Goal: Information Seeking & Learning: Learn about a topic

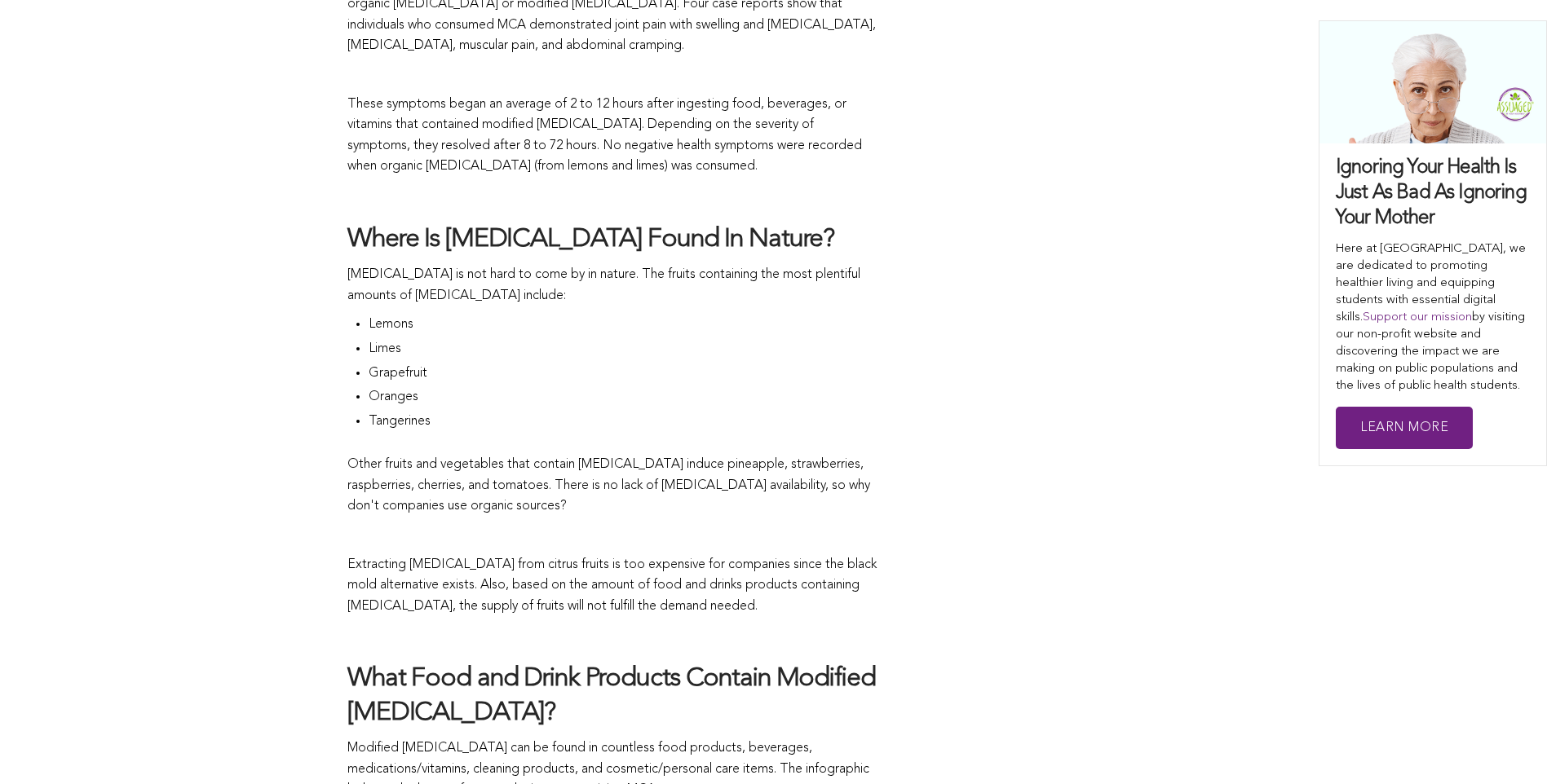
scroll to position [1748, 0]
click at [555, 455] on p "Other fruits and vegetables that contain [MEDICAL_DATA] induce pineapple, straw…" at bounding box center [612, 485] width 530 height 63
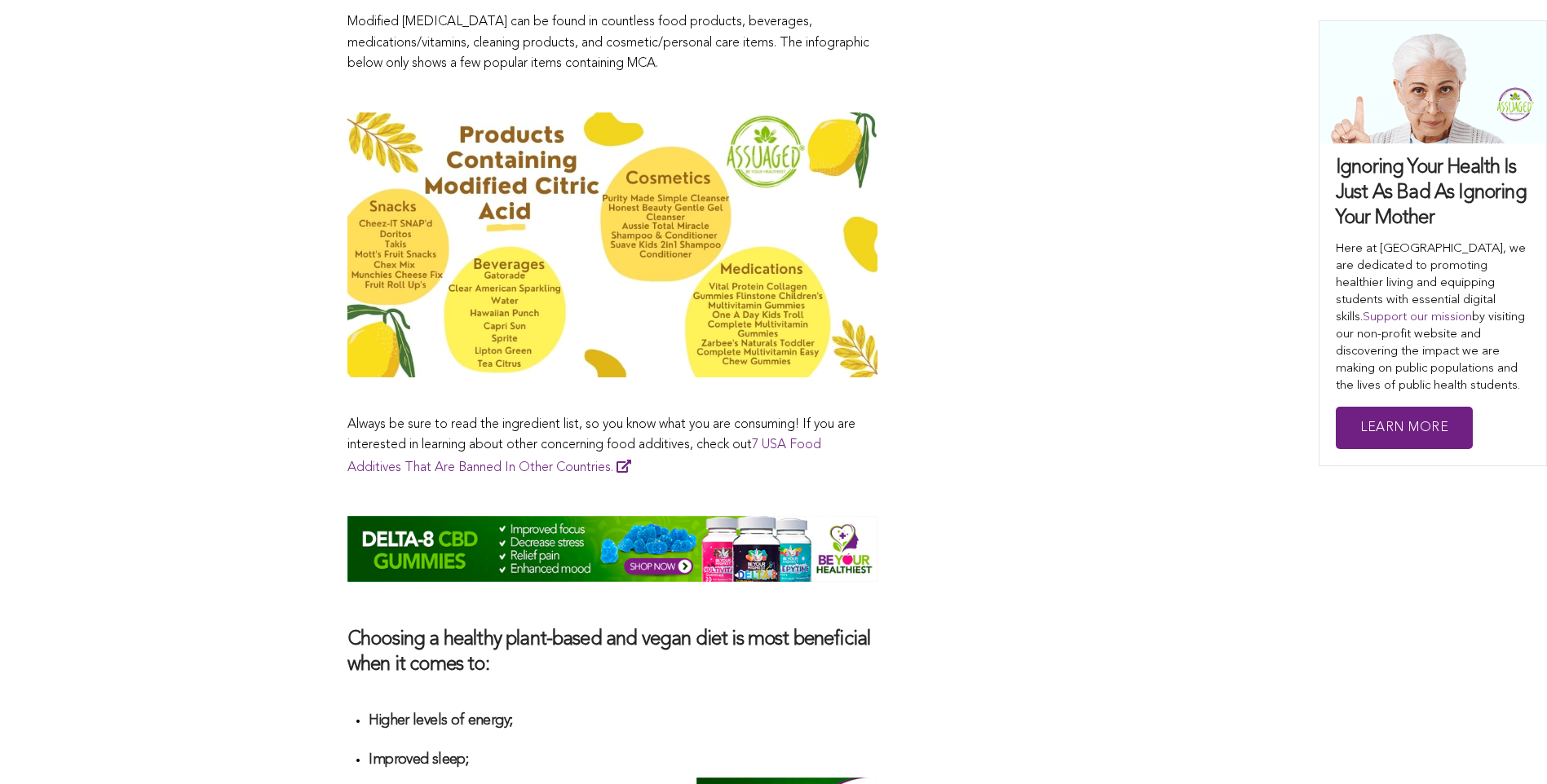
scroll to position [2472, 0]
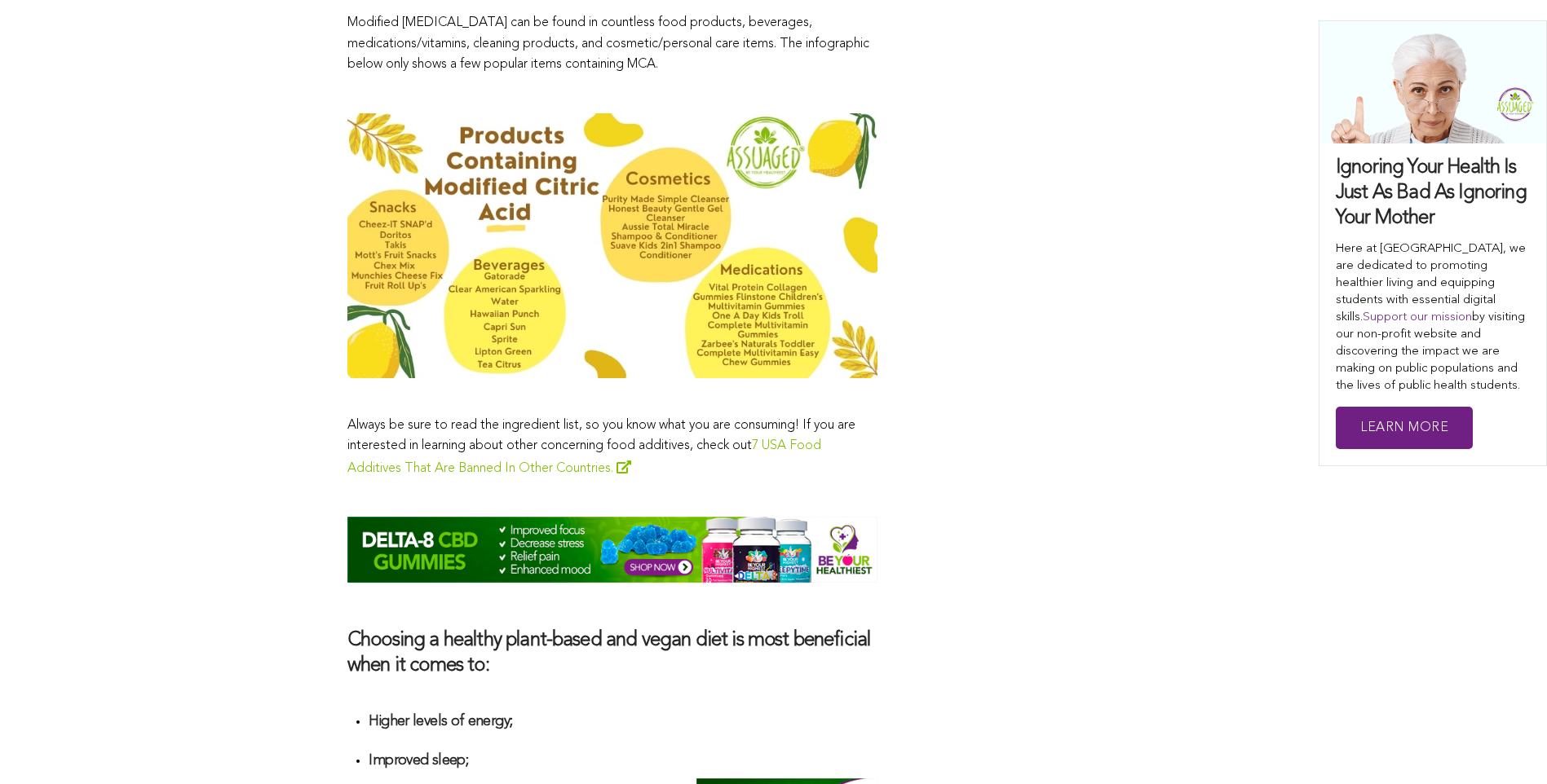
click at [590, 441] on link "7 USA Food Additives That Are Banned In Other Countries." at bounding box center [584, 457] width 474 height 36
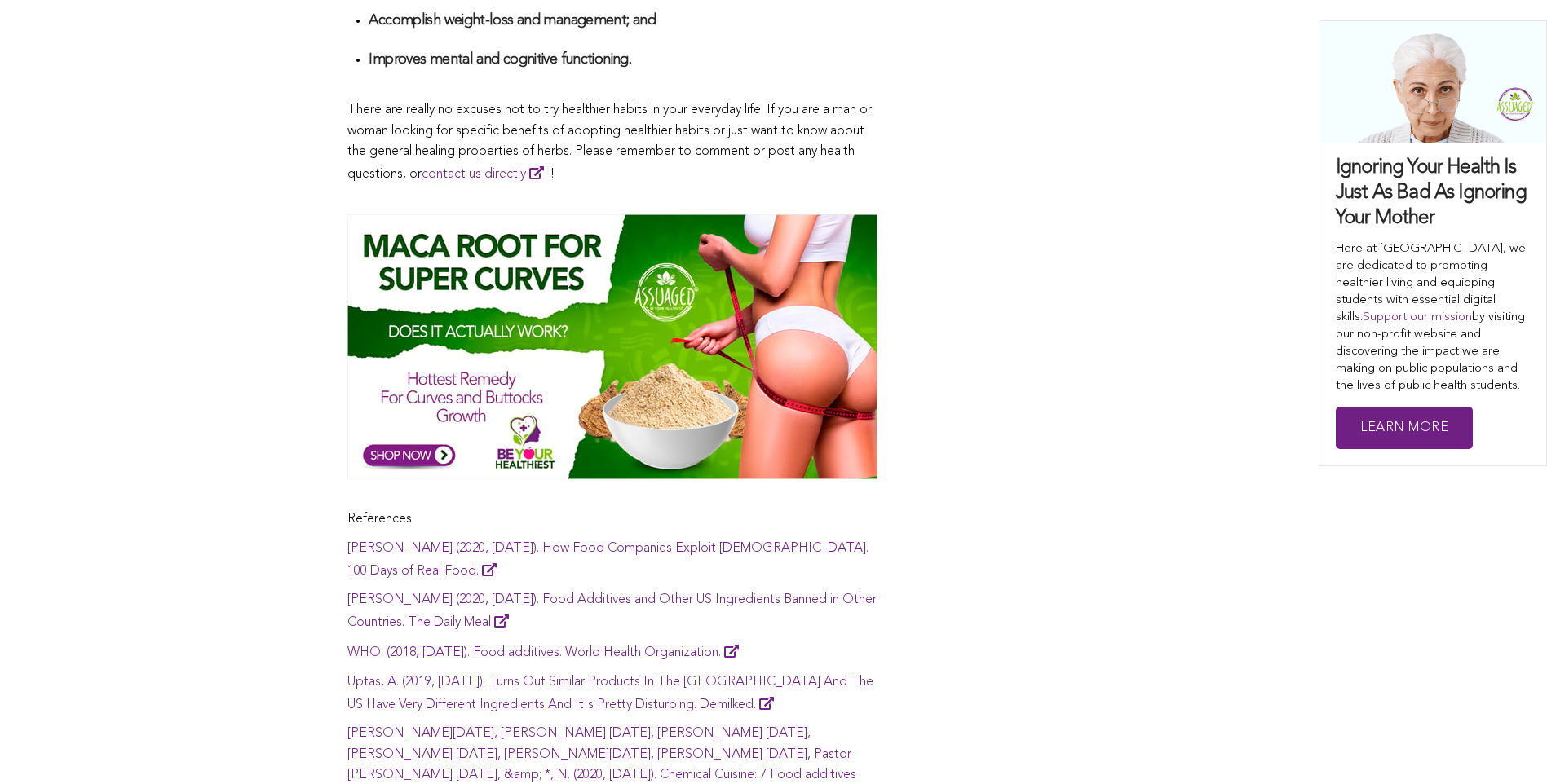
scroll to position [7616, 0]
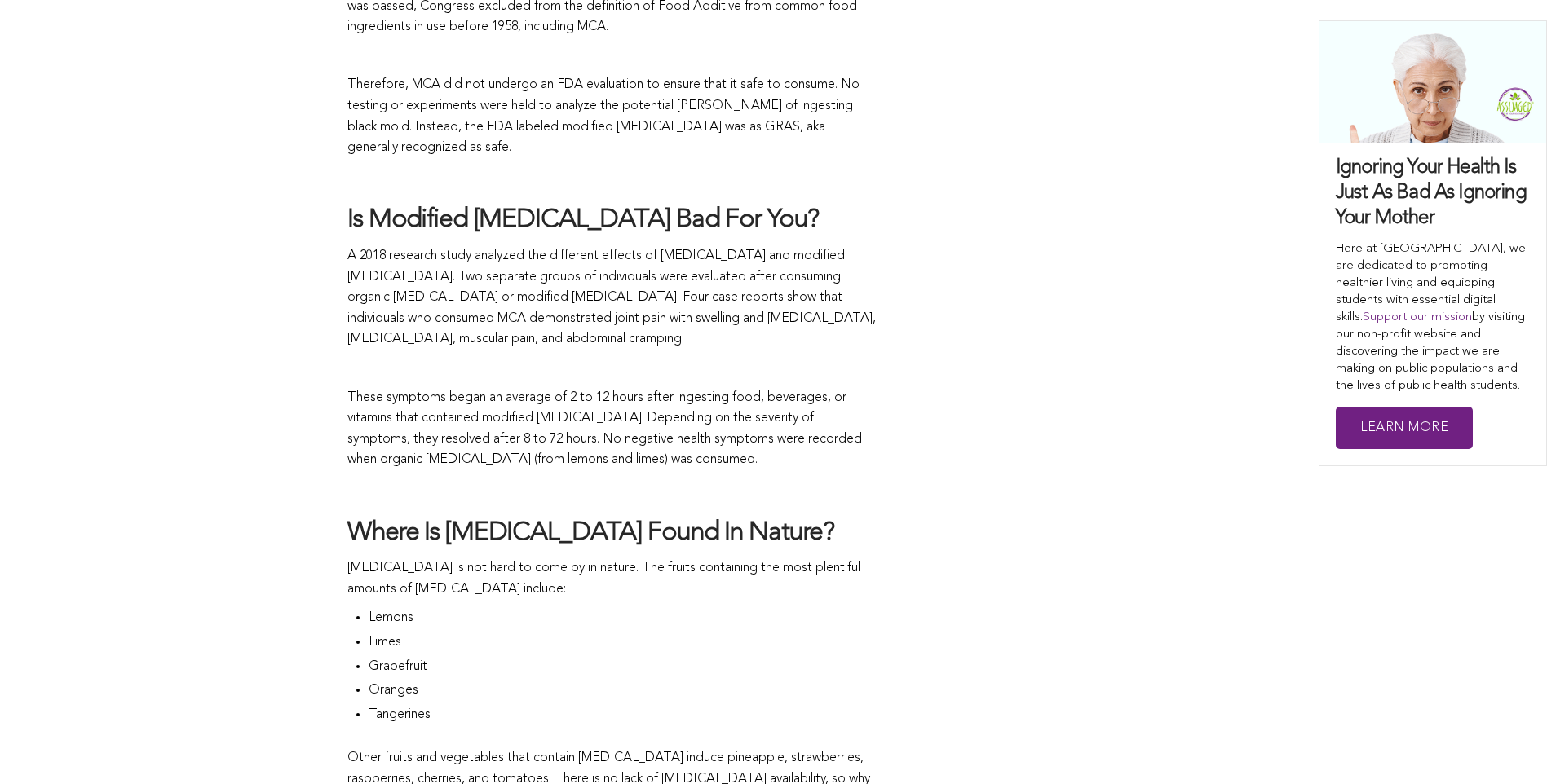
scroll to position [1452, 0]
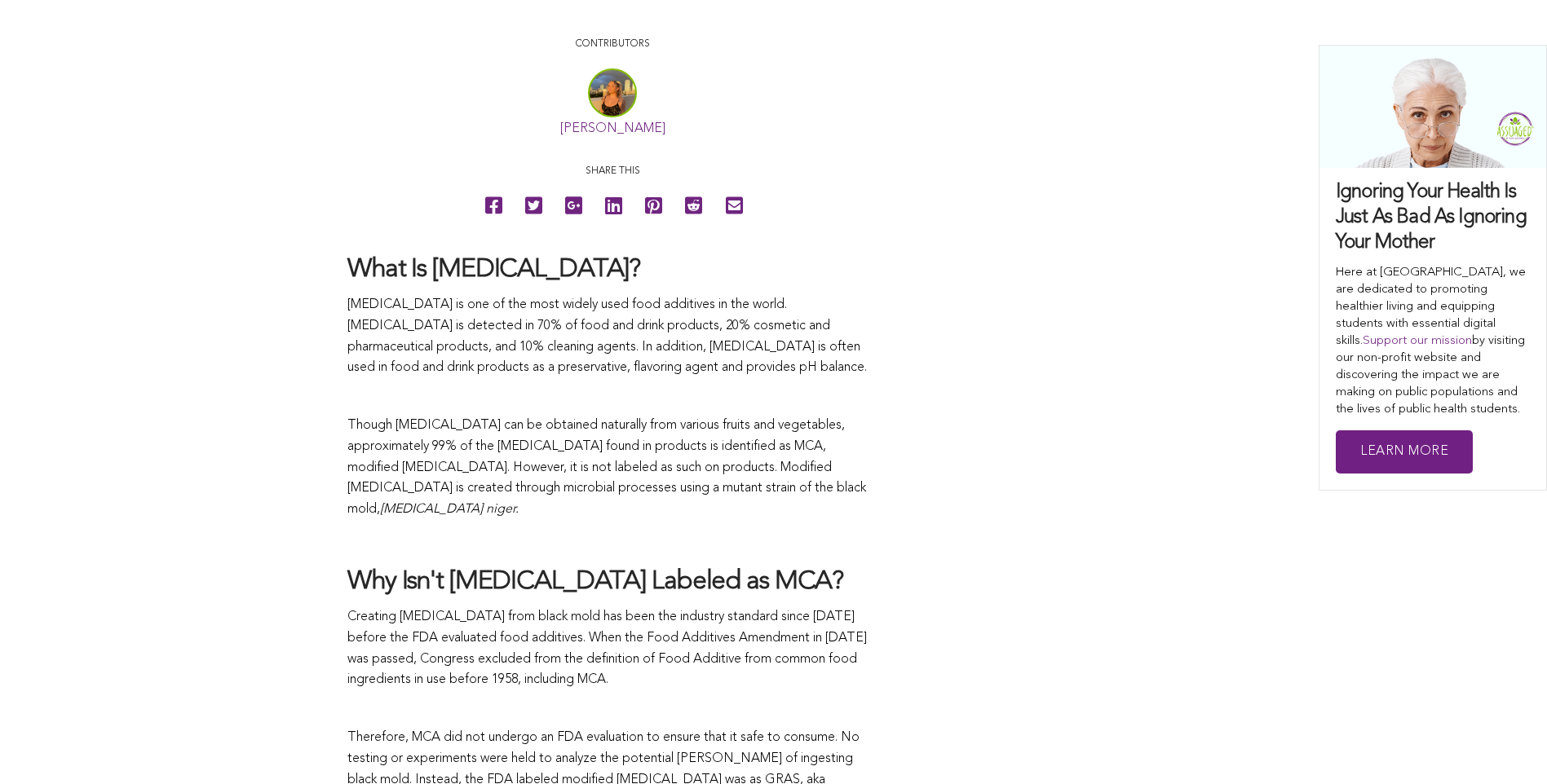
scroll to position [801, 0]
